Goal: Information Seeking & Learning: Check status

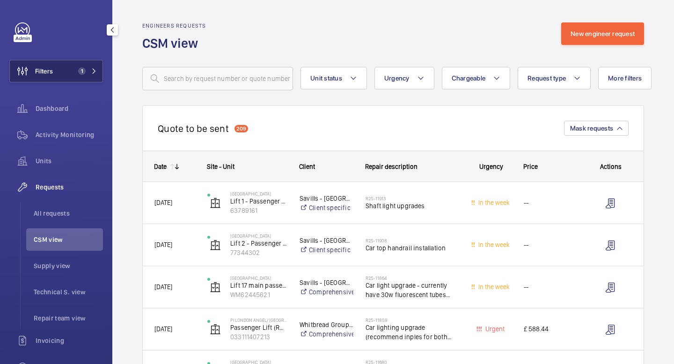
click at [92, 72] on mat-icon at bounding box center [94, 71] width 6 height 6
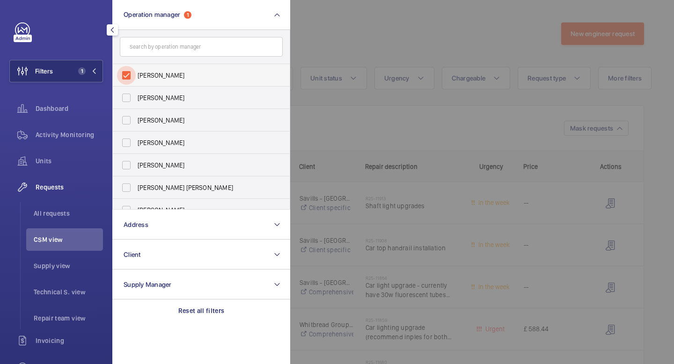
click at [131, 76] on input "[PERSON_NAME]" at bounding box center [126, 75] width 19 height 19
checkbox input "false"
click at [127, 98] on input "[PERSON_NAME]" at bounding box center [126, 97] width 19 height 19
checkbox input "true"
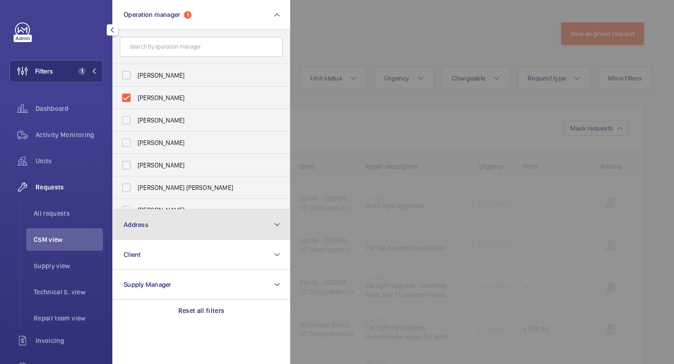
click at [154, 225] on button "Address" at bounding box center [201, 225] width 178 height 30
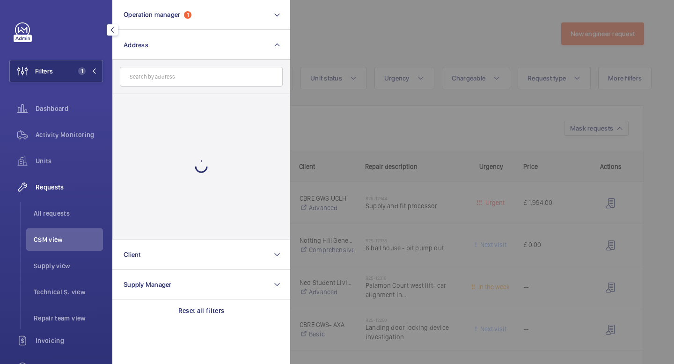
click at [176, 83] on input "text" at bounding box center [201, 77] width 163 height 20
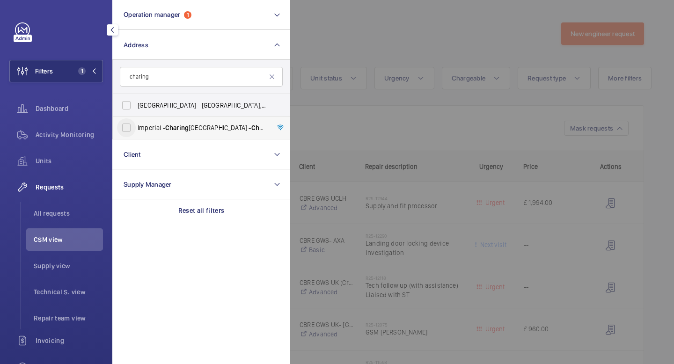
type input "charing"
click at [132, 129] on input "[GEOGRAPHIC_DATA] - [GEOGRAPHIC_DATA]" at bounding box center [126, 127] width 19 height 19
checkbox input "true"
click at [94, 70] on mat-icon at bounding box center [94, 71] width 6 height 6
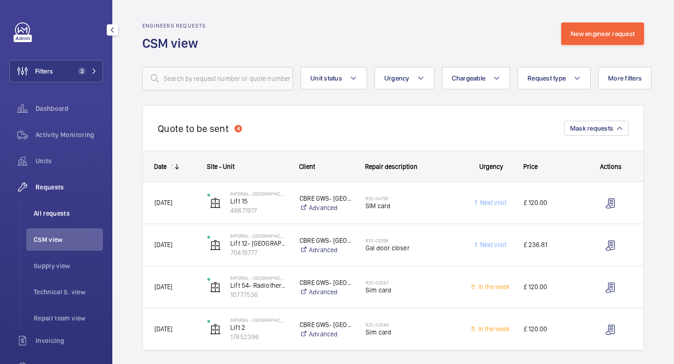
click at [57, 214] on span "All requests" at bounding box center [68, 213] width 69 height 9
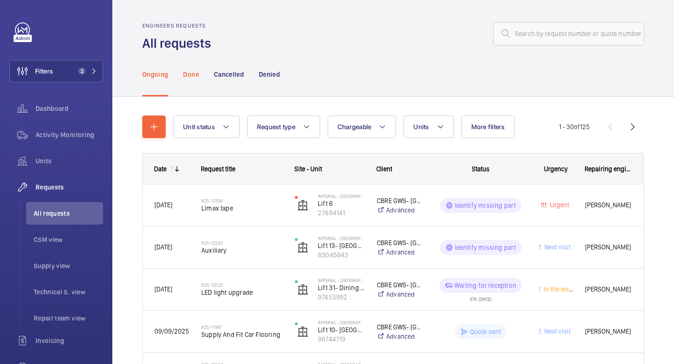
click at [191, 76] on p "Done" at bounding box center [190, 74] width 15 height 9
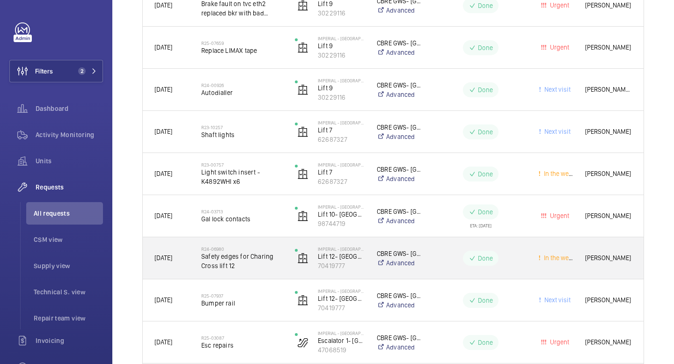
scroll to position [367, 0]
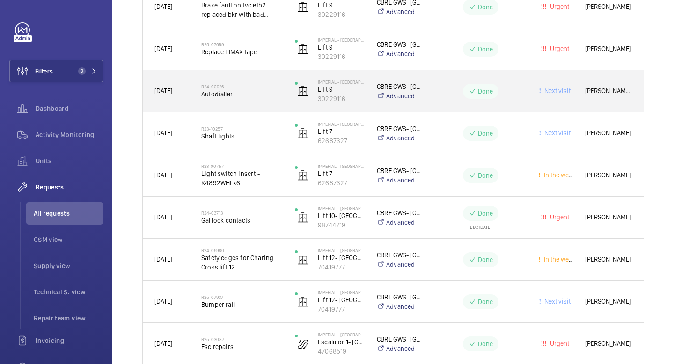
click at [234, 104] on div "R24-00926 Autodialler" at bounding box center [241, 91] width 81 height 27
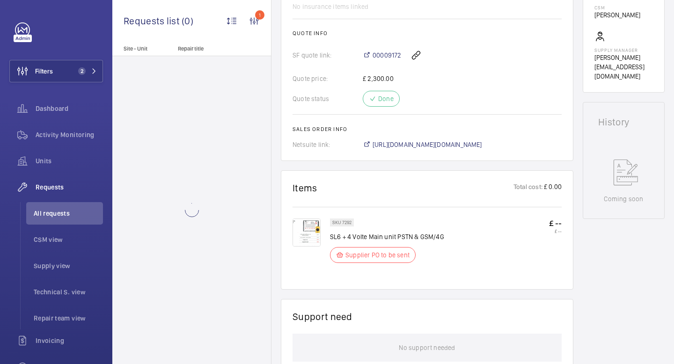
scroll to position [359, 0]
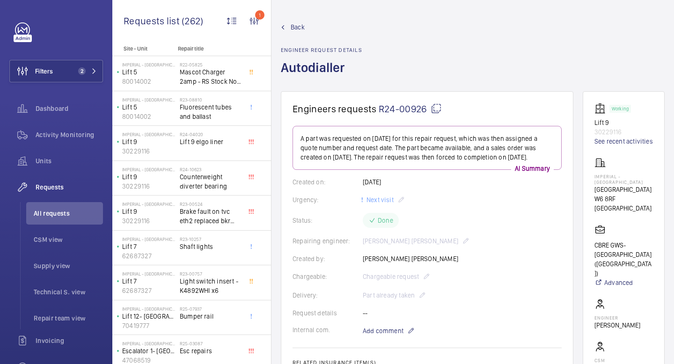
click at [299, 26] on span "Back" at bounding box center [298, 26] width 14 height 9
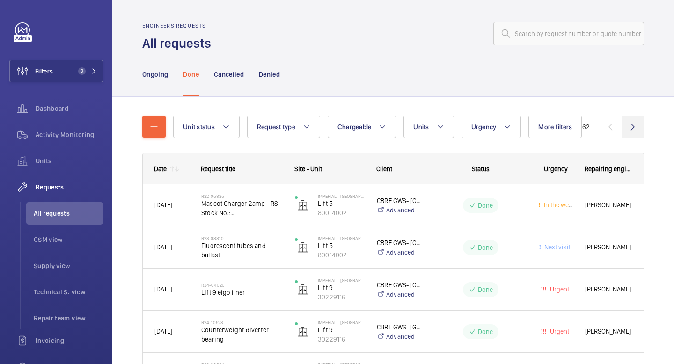
click at [632, 132] on wm-front-icon-button at bounding box center [633, 127] width 22 height 22
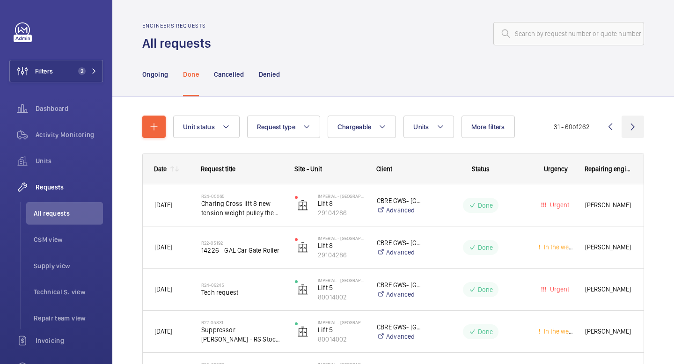
click at [632, 131] on wm-front-icon-button at bounding box center [633, 127] width 22 height 22
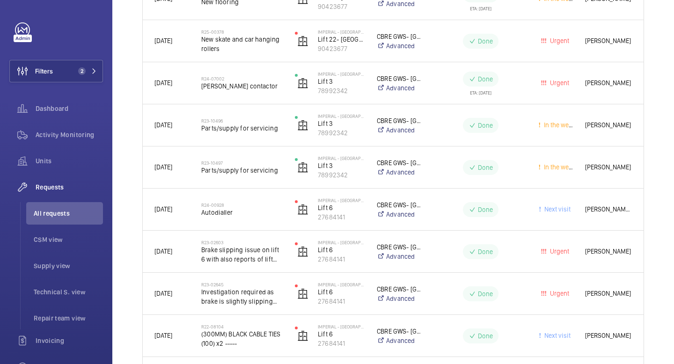
scroll to position [1129, 0]
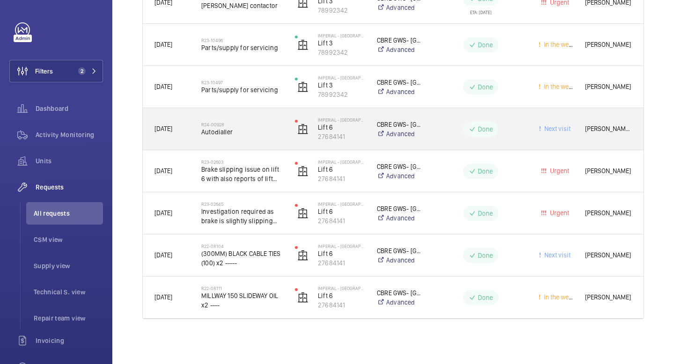
click at [233, 135] on span "Autodialler" at bounding box center [241, 131] width 81 height 9
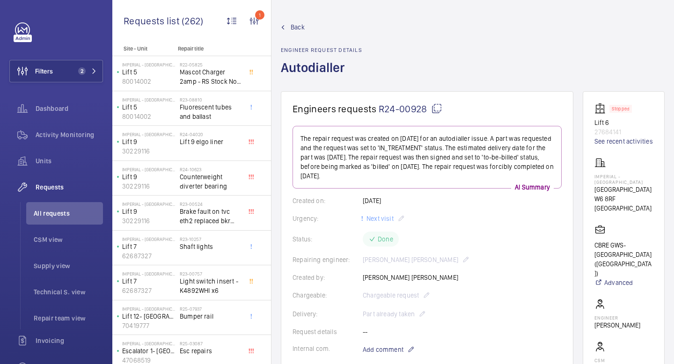
click at [298, 31] on span "Back" at bounding box center [298, 26] width 14 height 9
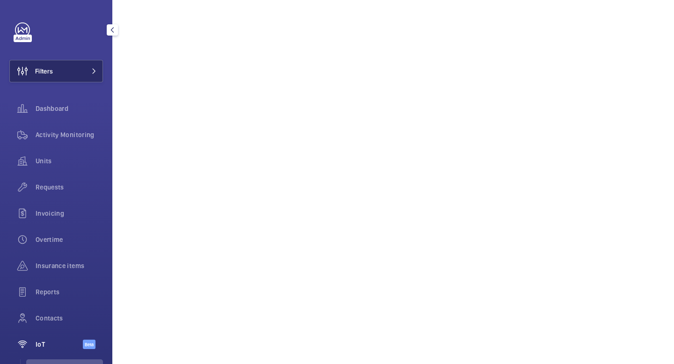
click at [67, 74] on button "Filters" at bounding box center [56, 71] width 94 height 22
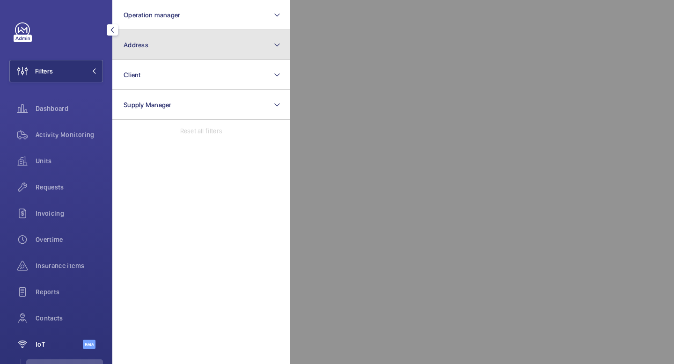
click at [173, 43] on button "Address" at bounding box center [201, 45] width 178 height 30
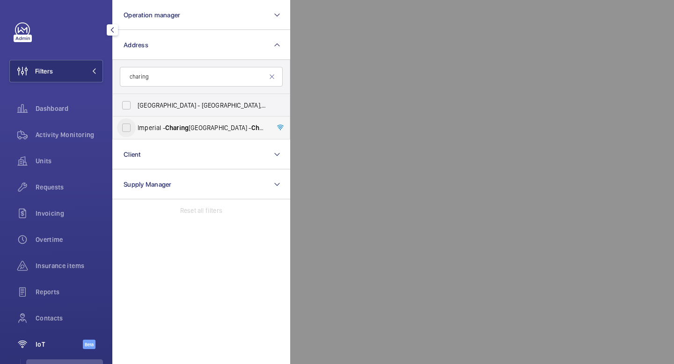
type input "charing"
click at [122, 132] on input "[GEOGRAPHIC_DATA] - [GEOGRAPHIC_DATA]" at bounding box center [126, 127] width 19 height 19
checkbox input "true"
click at [93, 73] on mat-icon at bounding box center [94, 71] width 6 height 6
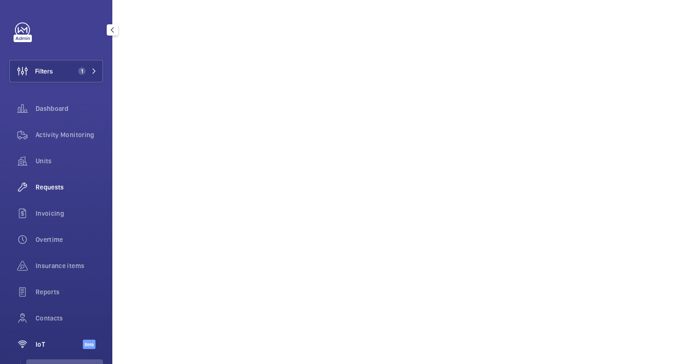
click at [52, 185] on span "Requests" at bounding box center [69, 187] width 67 height 9
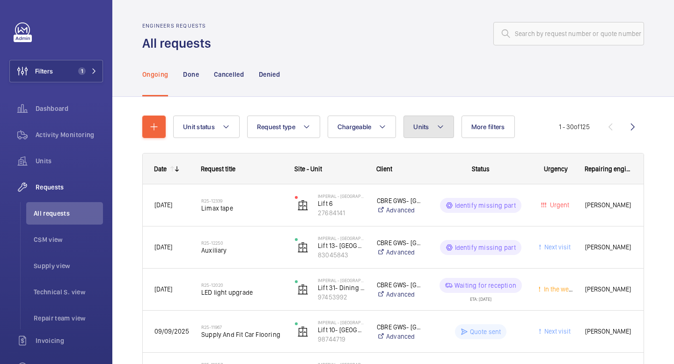
click at [429, 130] on span "Units" at bounding box center [420, 126] width 15 height 7
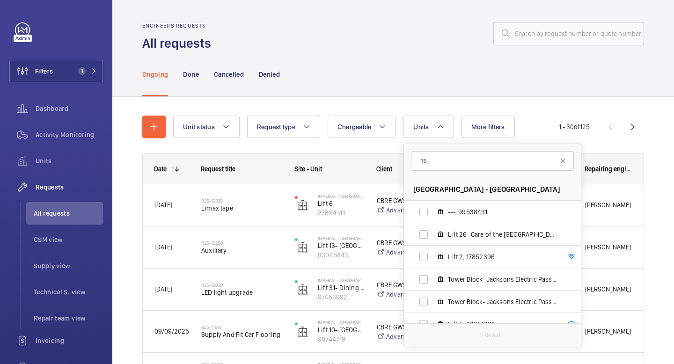
type input "1"
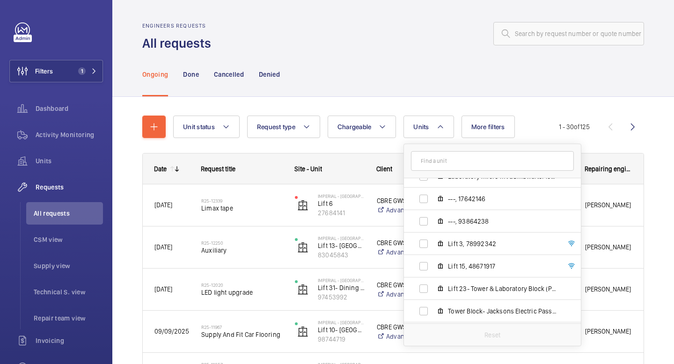
scroll to position [324, 0]
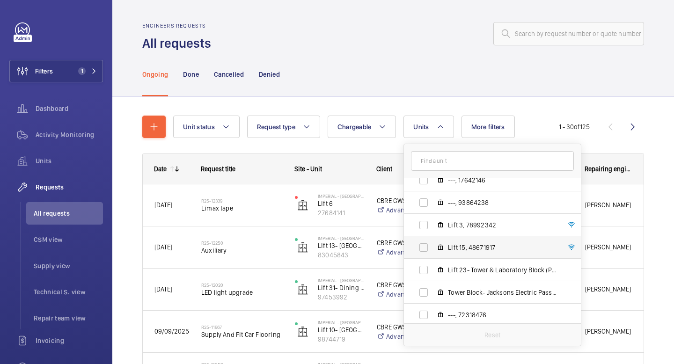
click at [491, 246] on span "Lift 15, 48671917" at bounding box center [502, 247] width 109 height 9
click at [433, 246] on input "Lift 15, 48671917" at bounding box center [423, 247] width 19 height 19
checkbox input "true"
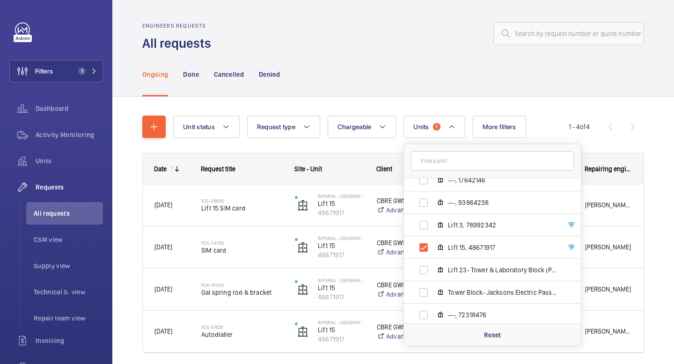
click at [454, 61] on div "Ongoing Done Cancelled Denied" at bounding box center [393, 74] width 502 height 44
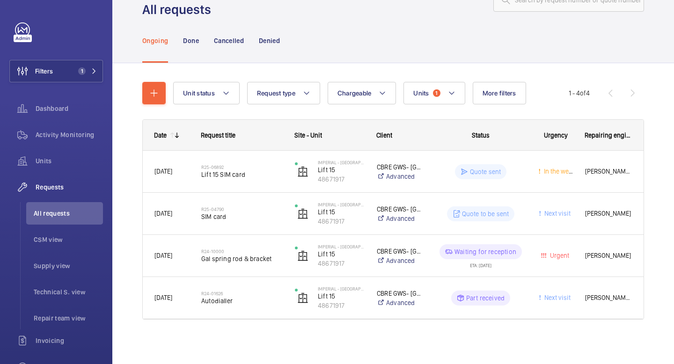
scroll to position [34, 0]
click at [191, 43] on p "Done" at bounding box center [190, 40] width 15 height 9
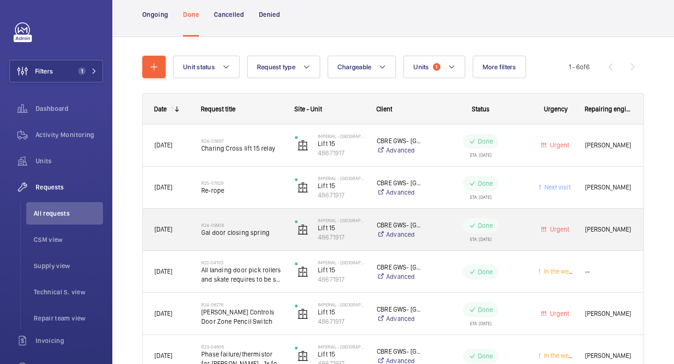
scroll to position [59, 0]
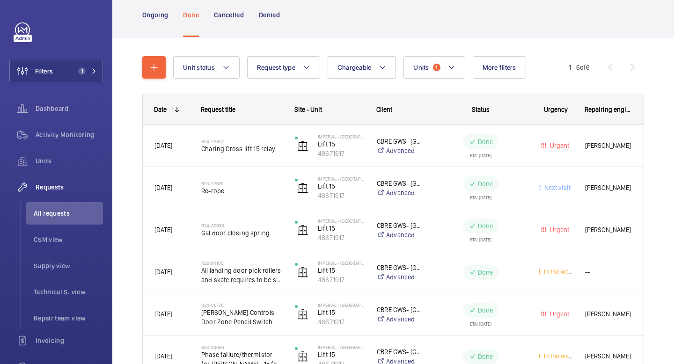
click at [632, 66] on wm-front-pagination "1 - 6 of 6" at bounding box center [606, 67] width 75 height 22
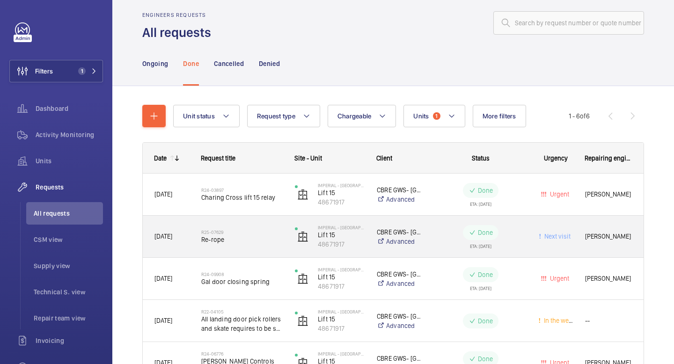
scroll to position [7, 0]
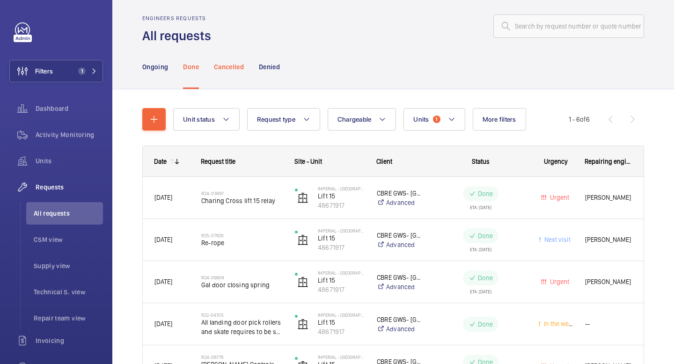
click at [225, 66] on p "Cancelled" at bounding box center [229, 66] width 30 height 9
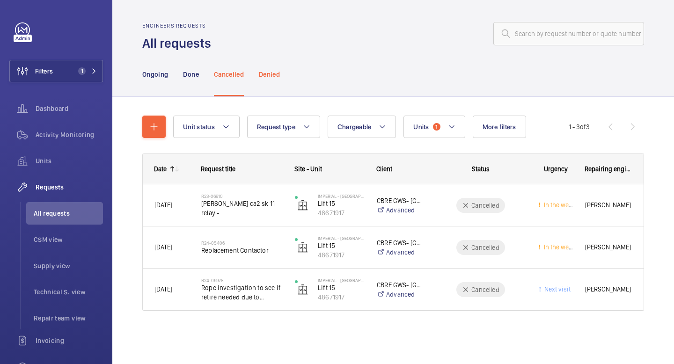
click at [268, 74] on p "Denied" at bounding box center [269, 74] width 21 height 9
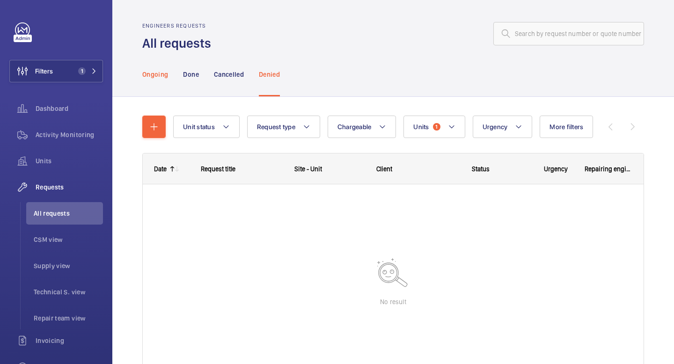
click at [156, 73] on p "Ongoing" at bounding box center [155, 74] width 26 height 9
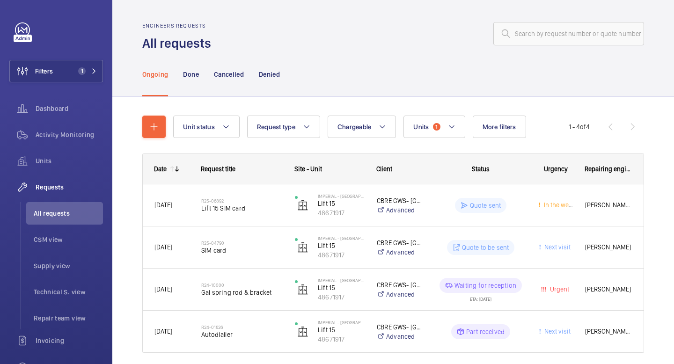
scroll to position [34, 0]
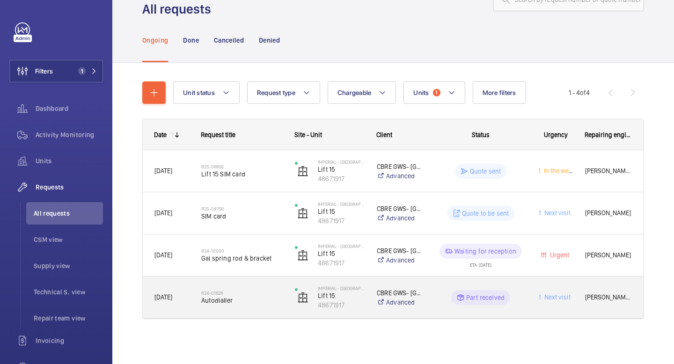
click at [251, 304] on span "Autodialler" at bounding box center [241, 300] width 81 height 9
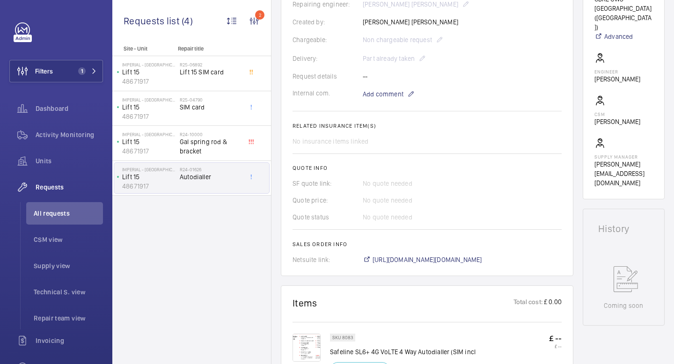
scroll to position [247, 0]
click at [425, 258] on span "https://6461500.app.netsuite.com/app/accounting/transactions/salesord.nl?id=107…" at bounding box center [428, 259] width 110 height 9
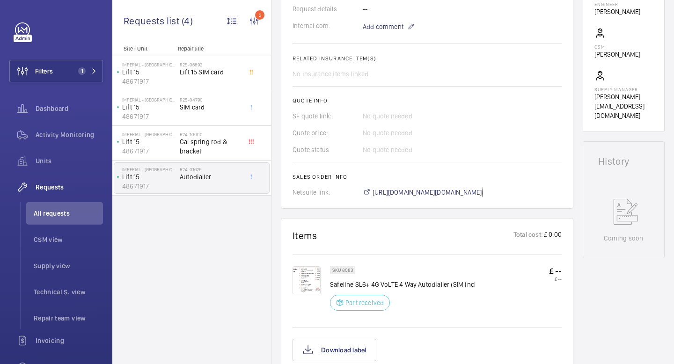
scroll to position [337, 0]
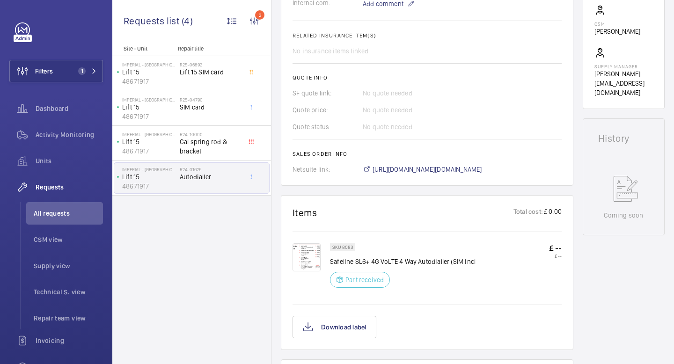
click at [310, 262] on img at bounding box center [307, 257] width 28 height 28
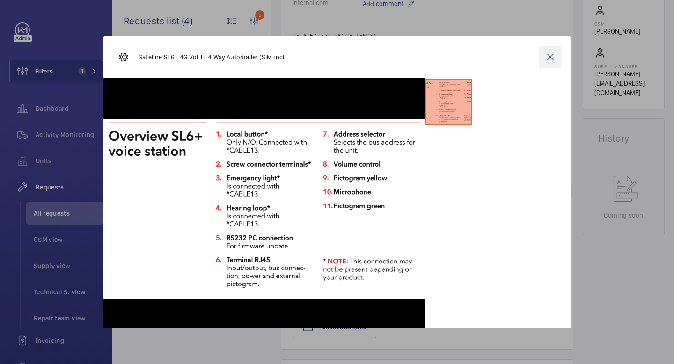
click at [548, 57] on wm-front-icon-button at bounding box center [550, 57] width 22 height 22
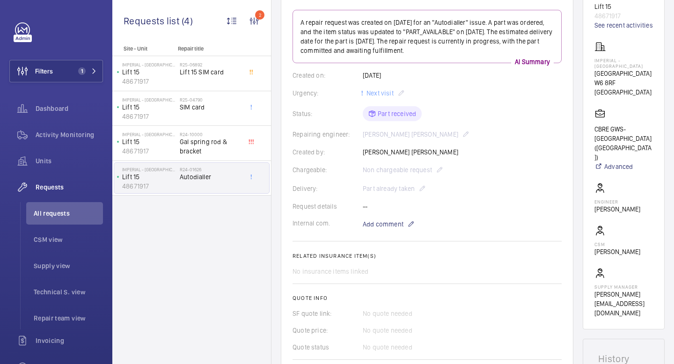
scroll to position [115, 0]
click at [216, 107] on span "SIM card" at bounding box center [211, 107] width 62 height 9
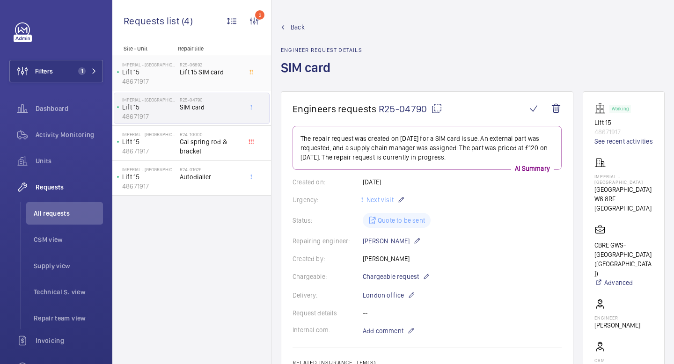
click at [217, 68] on span "Lift 15 SIM card" at bounding box center [211, 71] width 62 height 9
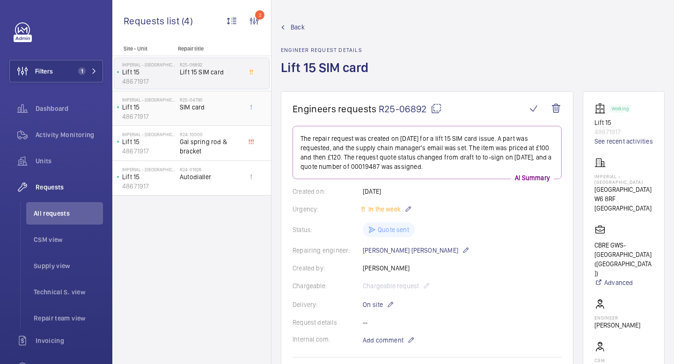
click at [218, 109] on span "SIM card" at bounding box center [211, 107] width 62 height 9
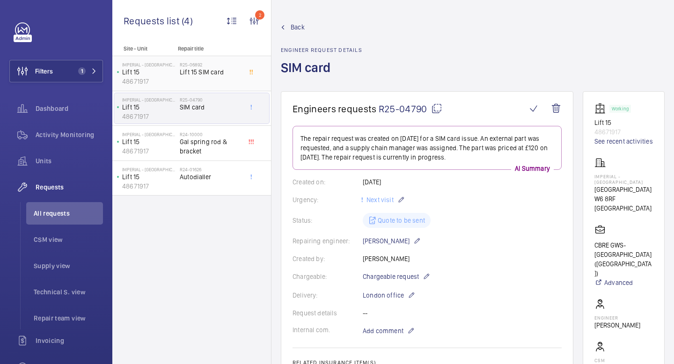
click at [222, 67] on h2 "R25-06892" at bounding box center [211, 65] width 62 height 6
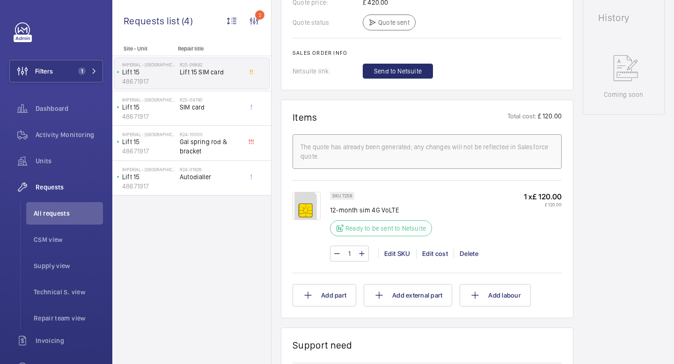
scroll to position [459, 0]
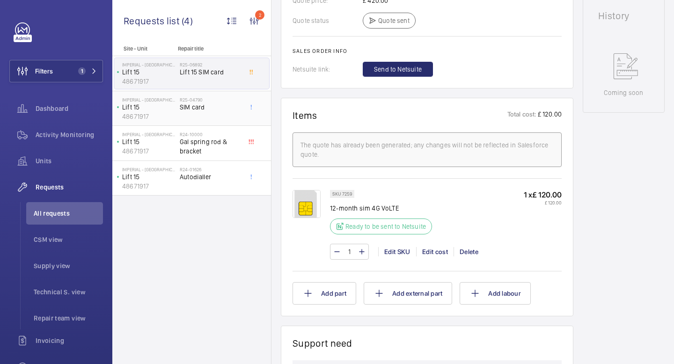
click at [230, 107] on span "SIM card" at bounding box center [211, 107] width 62 height 9
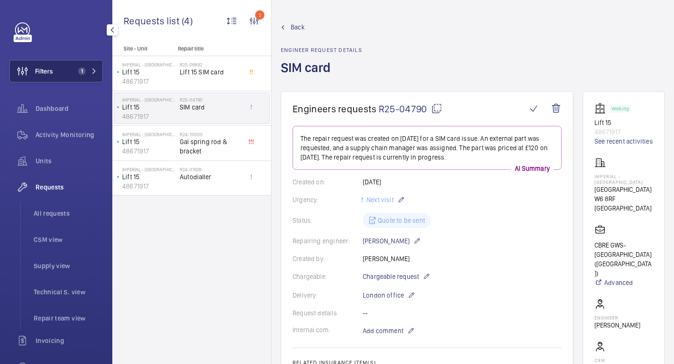
click at [68, 72] on button "Filters 1" at bounding box center [56, 71] width 94 height 22
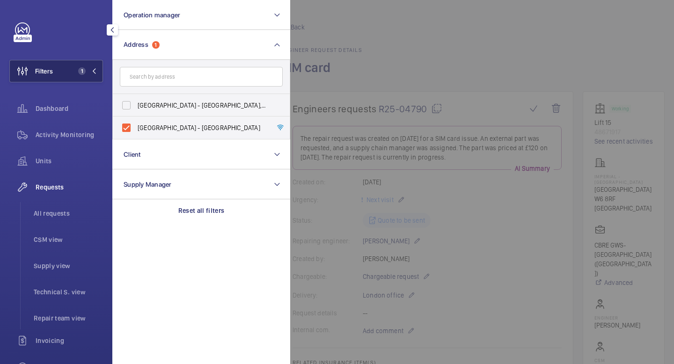
click at [68, 67] on button "Filters 1" at bounding box center [56, 71] width 94 height 22
